Goal: Information Seeking & Learning: Learn about a topic

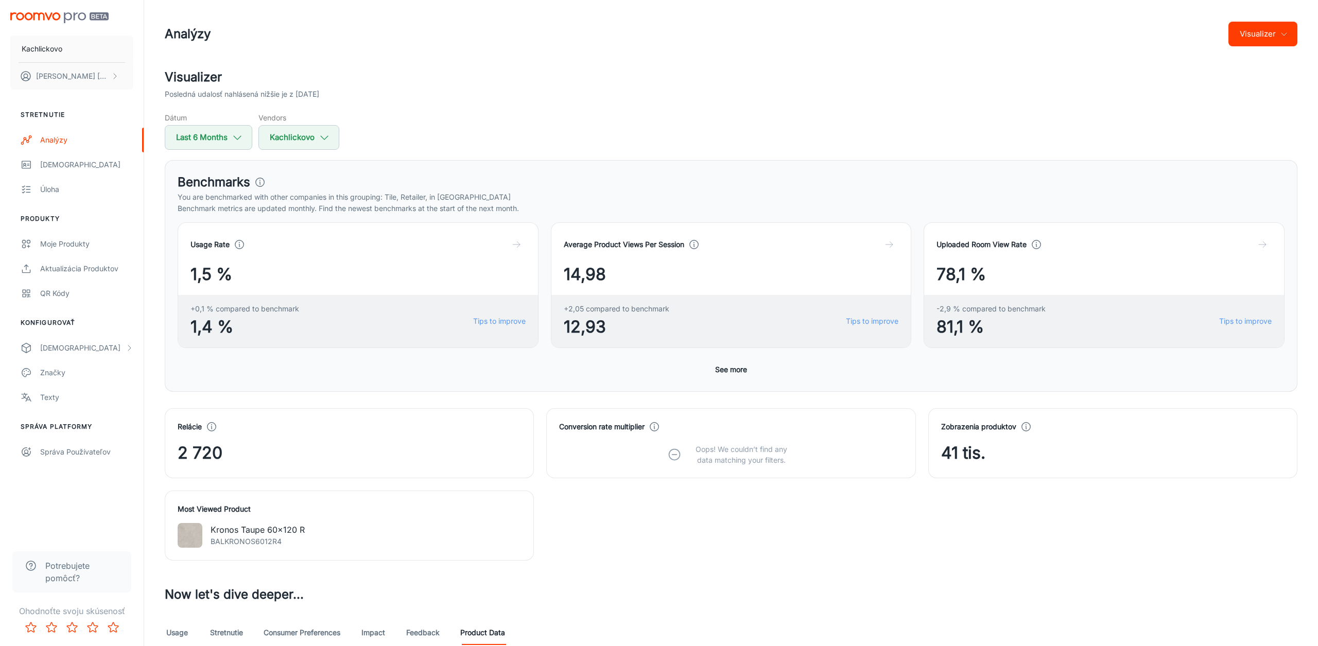
click at [548, 240] on div "Average Product Views Per Session 14,98 +2,05 compared to benchmark 12,93 Tips …" at bounding box center [725, 279] width 373 height 138
click at [540, 237] on div "Average Product Views Per Session 14,98 +2,05 compared to benchmark 12,93 Tips …" at bounding box center [725, 279] width 373 height 138
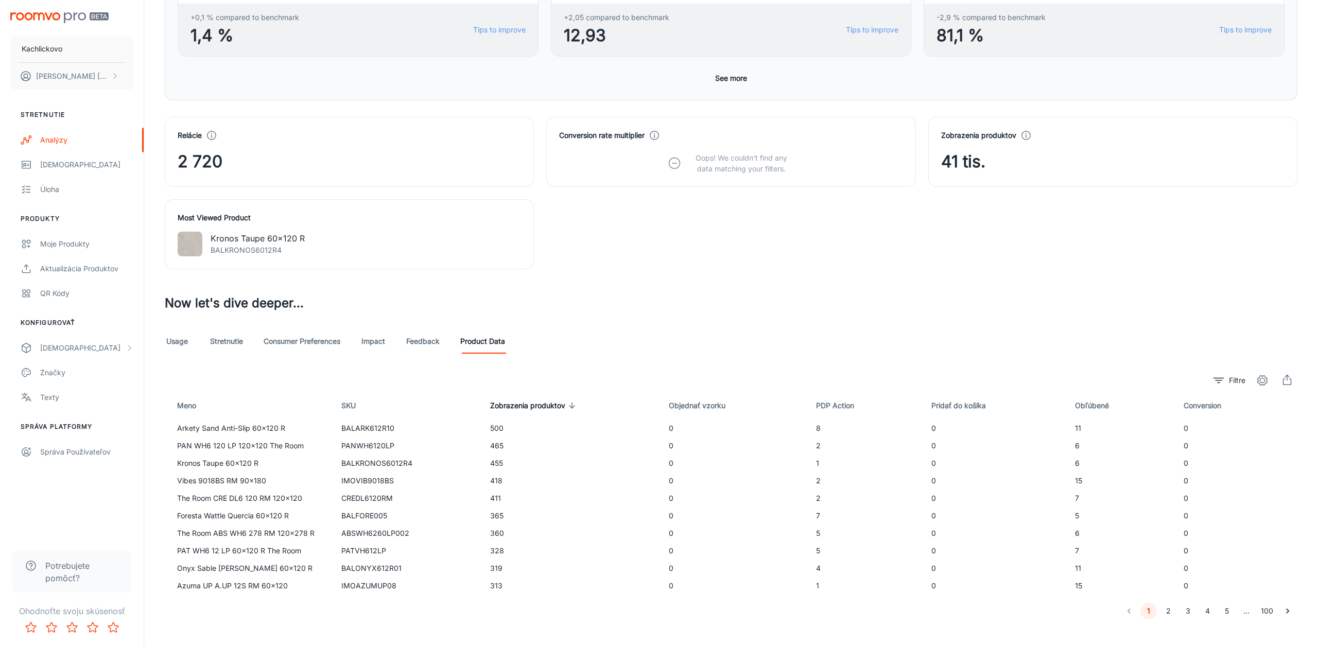
scroll to position [306, 0]
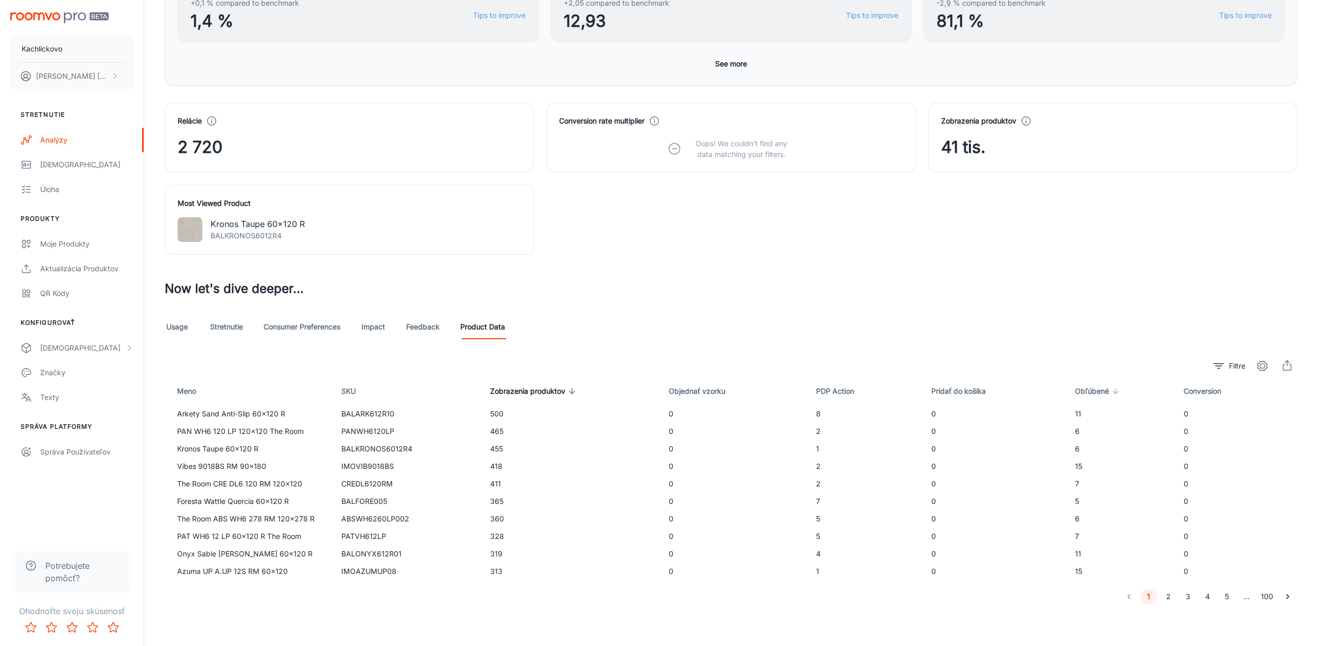
click at [1086, 392] on span "Obľúbené" at bounding box center [1098, 391] width 47 height 12
click at [1097, 386] on span "Obľúbené" at bounding box center [1098, 391] width 47 height 12
click at [681, 395] on span "Objednať vzorku" at bounding box center [694, 391] width 70 height 12
click at [681, 395] on span "Objednať vzorku" at bounding box center [695, 391] width 70 height 12
click at [955, 390] on span "Pridať do košíka" at bounding box center [960, 391] width 68 height 12
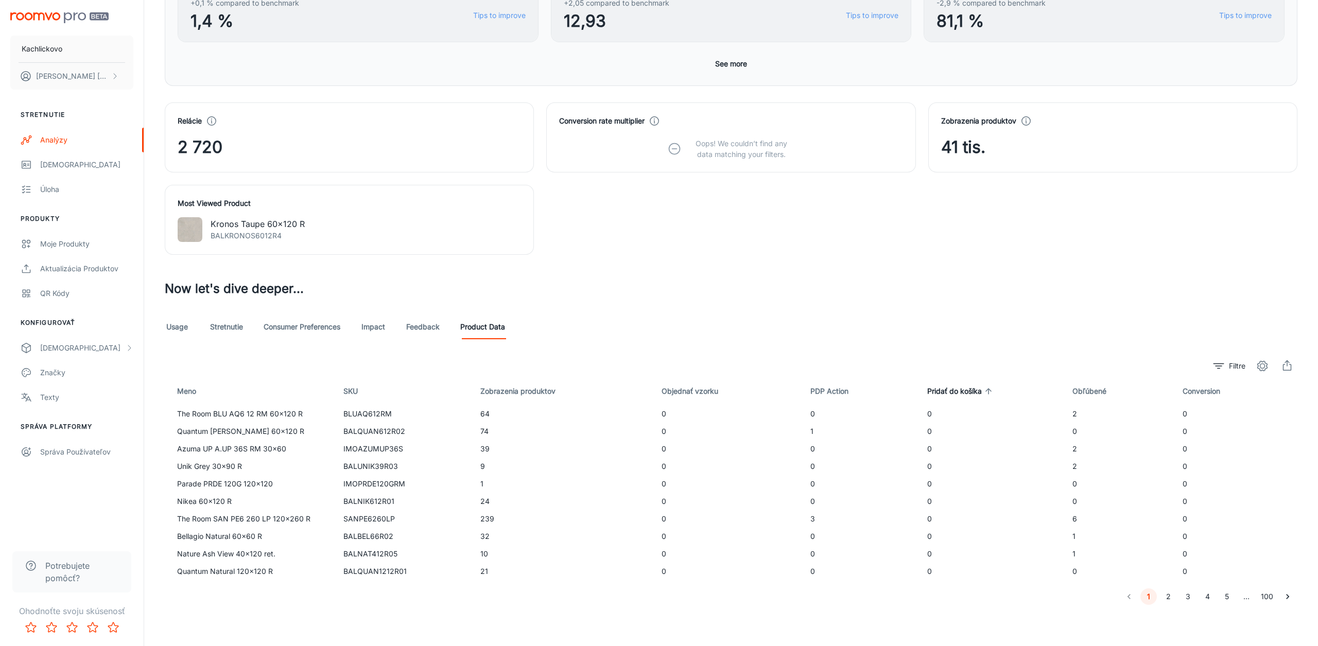
click at [958, 389] on span "Pridať do košíka" at bounding box center [961, 391] width 68 height 12
click at [1081, 389] on span "Obľúbené" at bounding box center [1096, 391] width 47 height 12
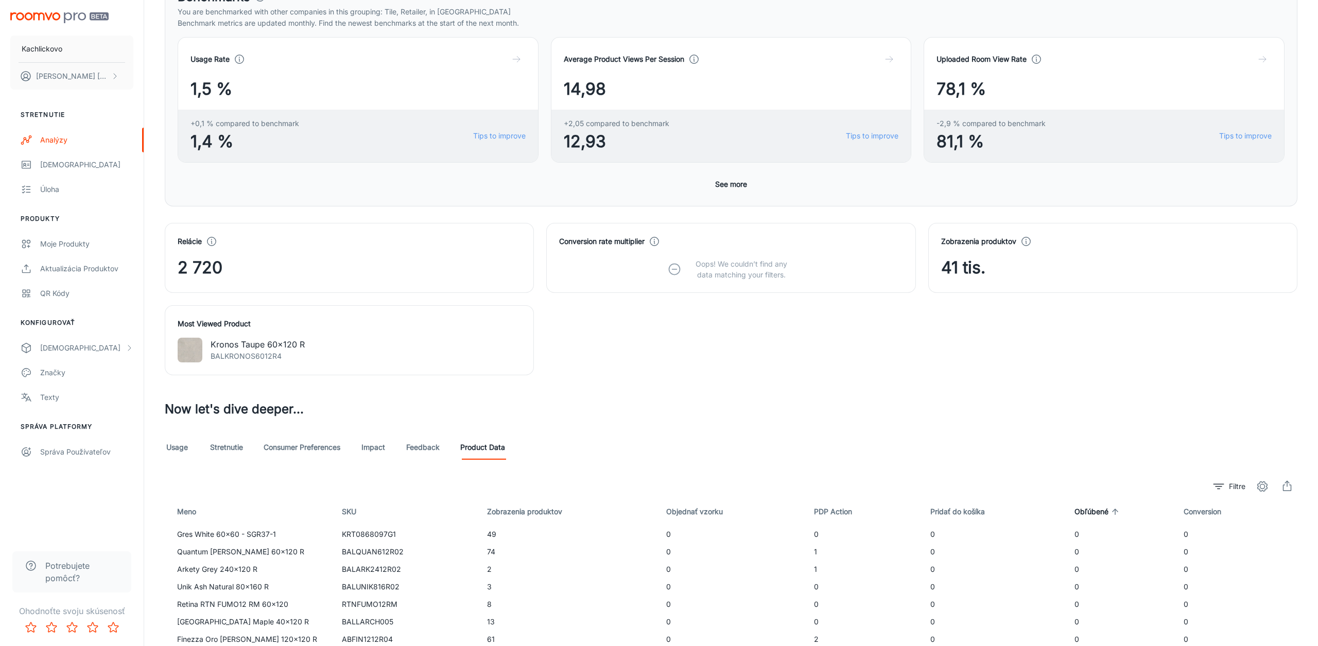
scroll to position [130, 0]
